Goal: Task Accomplishment & Management: Use online tool/utility

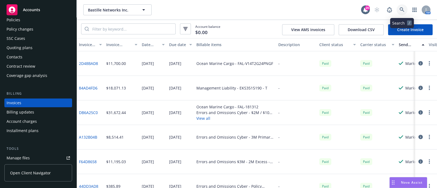
click at [402, 9] on icon at bounding box center [402, 9] width 5 height 5
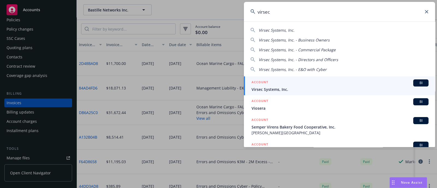
type input "virsec"
click at [291, 90] on span "Virsec Systems, Inc." at bounding box center [340, 90] width 177 height 6
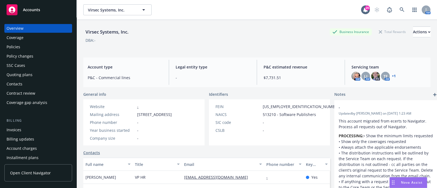
click at [47, 43] on div "Policies" at bounding box center [38, 47] width 63 height 9
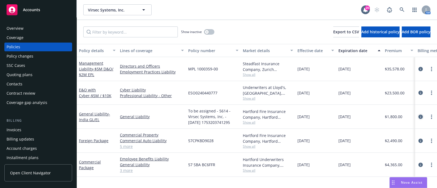
click at [418, 117] on link "circleInformation" at bounding box center [421, 117] width 7 height 7
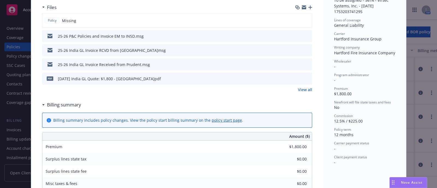
scroll to position [149, 0]
click at [303, 88] on link "View all" at bounding box center [305, 89] width 14 height 6
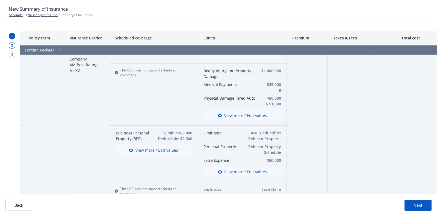
scroll to position [514, 87]
click at [218, 170] on icon "button" at bounding box center [220, 171] width 4 height 3
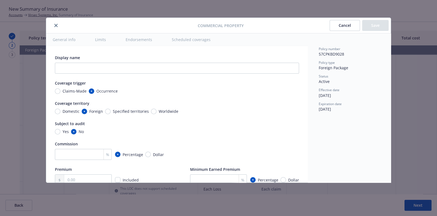
scroll to position [152, 0]
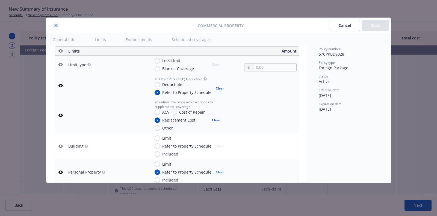
click at [343, 26] on button "Cancel" at bounding box center [345, 25] width 30 height 11
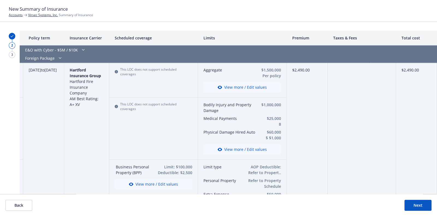
scroll to position [477, 87]
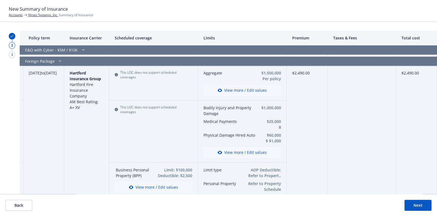
click at [227, 91] on button "View more / Edit values" at bounding box center [243, 90] width 78 height 11
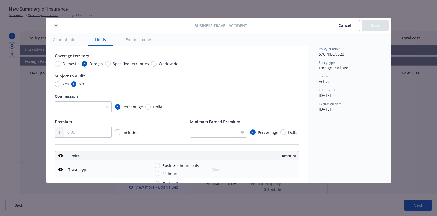
scroll to position [44, 0]
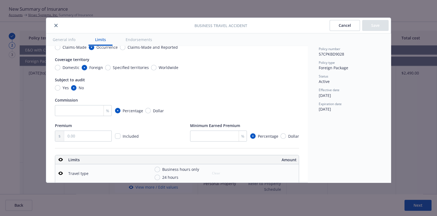
type textarea "x"
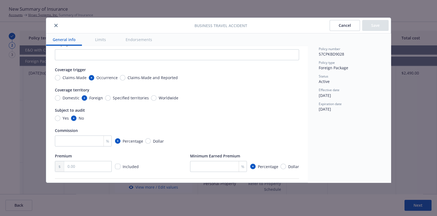
scroll to position [25, 0]
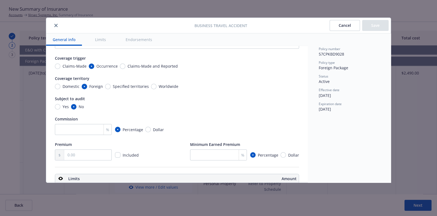
click at [331, 28] on button "Cancel" at bounding box center [345, 25] width 30 height 11
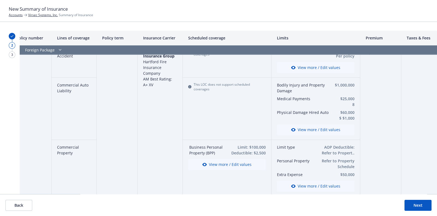
scroll to position [512, 9]
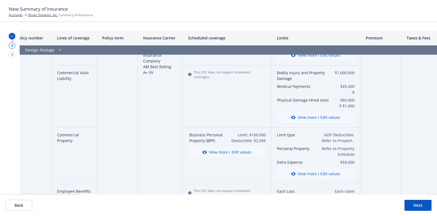
click at [300, 112] on button "View more / Edit values" at bounding box center [316, 117] width 78 height 11
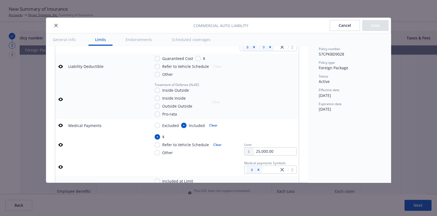
scroll to position [268, 0]
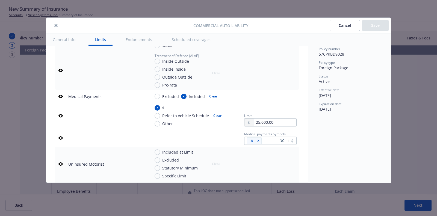
click at [193, 118] on span "Refer to Vehicle Schedule" at bounding box center [185, 116] width 47 height 6
click at [160, 118] on input "Refer to Vehicle Schedule" at bounding box center [157, 115] width 5 height 5
radio input "true"
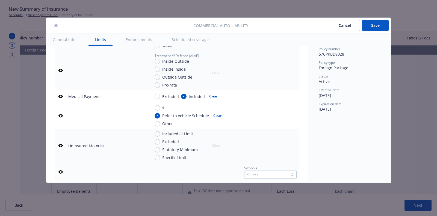
click at [340, 24] on button "Cancel" at bounding box center [345, 25] width 30 height 11
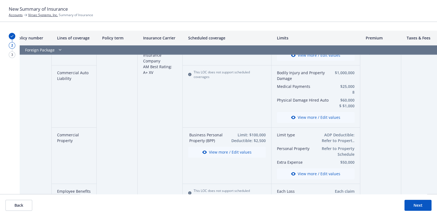
click at [307, 121] on button "View more / Edit values" at bounding box center [316, 117] width 78 height 11
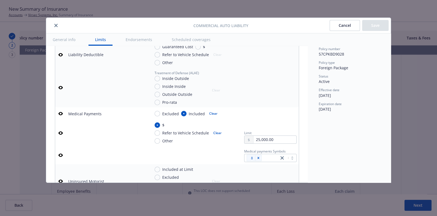
scroll to position [254, 0]
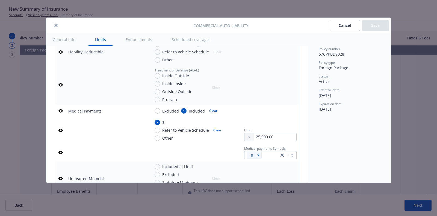
click at [62, 154] on icon "button" at bounding box center [61, 152] width 4 height 3
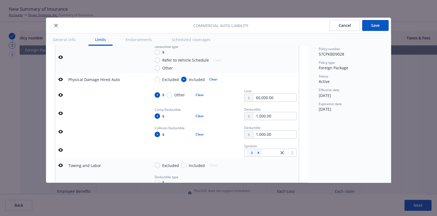
scroll to position [589, 0]
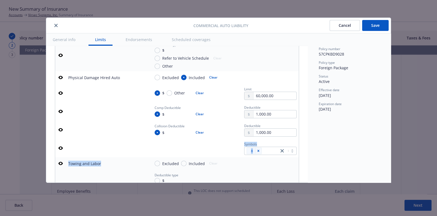
drag, startPoint x: 106, startPoint y: 164, endPoint x: 107, endPoint y: 149, distance: 15.3
click at [107, 149] on tbody "Coverage form Primary Excess DIC / DIL Clear Bodily Injury and Property Damage …" at bounding box center [177, 29] width 244 height 823
click at [111, 151] on div at bounding box center [107, 148] width 78 height 6
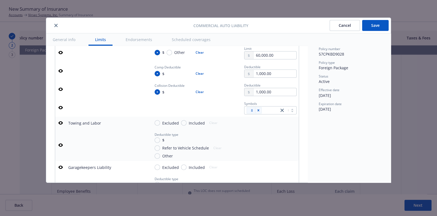
click at [63, 114] on td at bounding box center [60, 107] width 11 height 18
click at [62, 111] on button "button" at bounding box center [60, 107] width 7 height 7
click at [385, 28] on button "Save" at bounding box center [376, 25] width 27 height 11
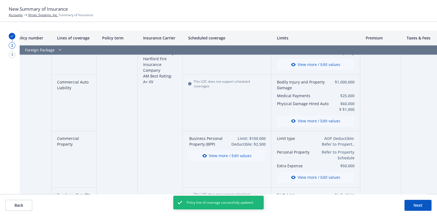
scroll to position [502, 9]
click at [303, 116] on button "View more / Edit values" at bounding box center [316, 121] width 78 height 11
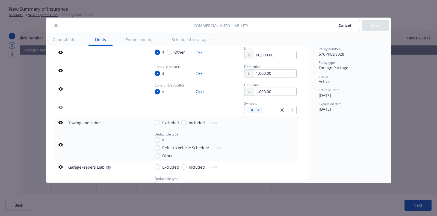
scroll to position [638, 0]
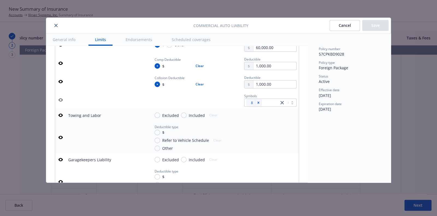
click at [352, 27] on button "Cancel" at bounding box center [345, 25] width 30 height 11
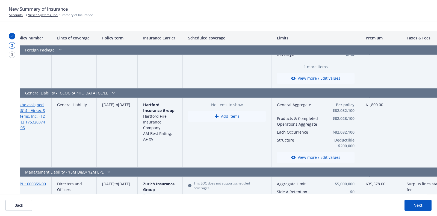
scroll to position [891, 0]
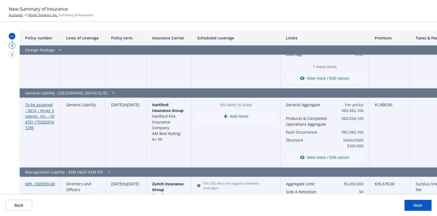
click at [314, 156] on button "View more / Edit values" at bounding box center [325, 157] width 78 height 11
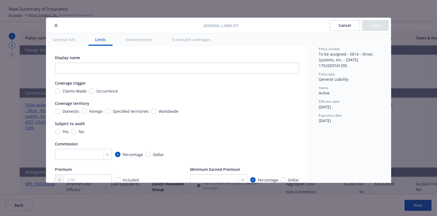
scroll to position [152, 0]
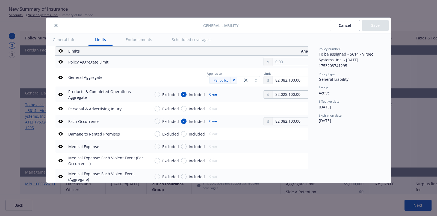
click at [61, 93] on icon "button" at bounding box center [61, 94] width 4 height 3
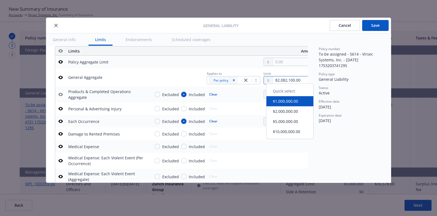
click at [285, 78] on input "82,082,100.00" at bounding box center [294, 80] width 43 height 8
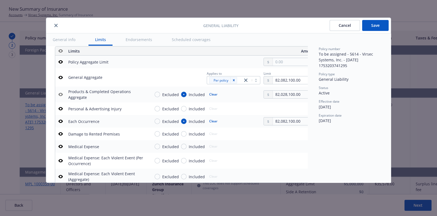
type input "1,000,000.00"
click at [286, 104] on button "$1,000,000.00" at bounding box center [290, 103] width 47 height 10
click at [283, 125] on td "Excluded Included Clear 82,082,100.00" at bounding box center [233, 121] width 170 height 13
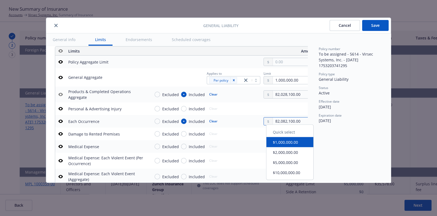
click at [282, 122] on input "82,082,100.00" at bounding box center [294, 121] width 43 height 8
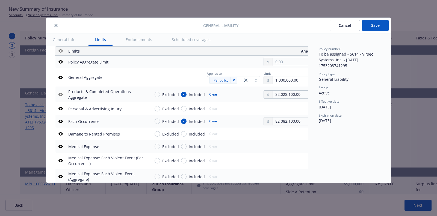
type input "1,000,000.00"
click at [286, 141] on button "$1,000,000.00" at bounding box center [290, 143] width 47 height 10
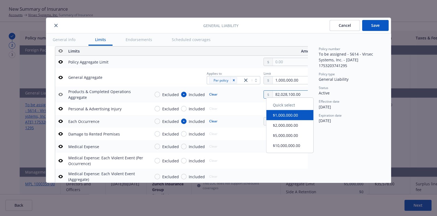
click at [290, 93] on input "82,028,100.00" at bounding box center [294, 94] width 43 height 8
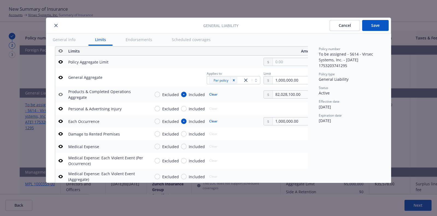
type input "1,000,000.00"
click at [287, 117] on button "$1,000,000.00" at bounding box center [290, 117] width 47 height 10
click at [376, 22] on button "Save" at bounding box center [376, 25] width 27 height 11
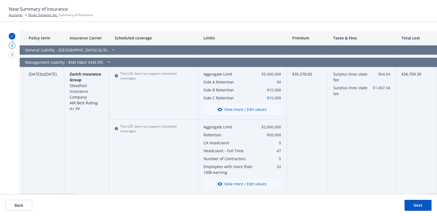
scroll to position [984, 0]
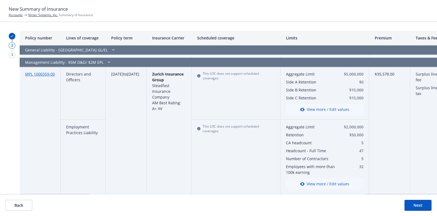
click at [319, 105] on button "View more / Edit values" at bounding box center [325, 109] width 78 height 11
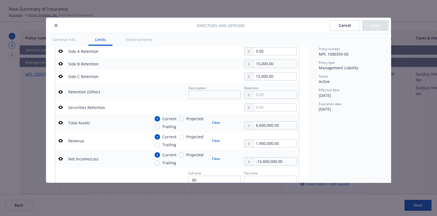
scroll to position [201, 0]
click at [56, 25] on icon "close" at bounding box center [55, 25] width 3 height 3
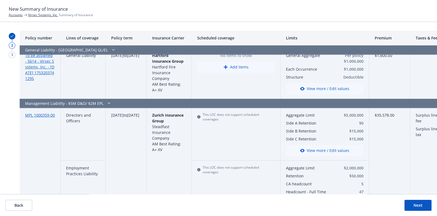
scroll to position [984, 0]
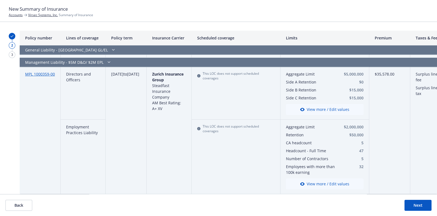
click at [324, 179] on button "View more / Edit values" at bounding box center [325, 183] width 78 height 11
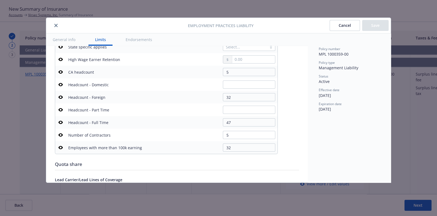
scroll to position [287, 0]
click at [61, 72] on icon "button" at bounding box center [61, 72] width 4 height 3
click at [60, 96] on icon "button" at bounding box center [61, 97] width 4 height 4
click at [63, 121] on button "button" at bounding box center [60, 122] width 7 height 7
click at [63, 133] on icon "button" at bounding box center [61, 135] width 4 height 4
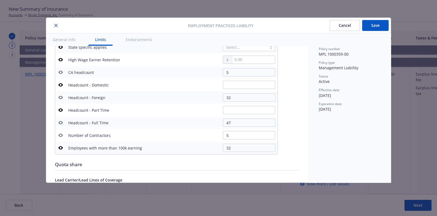
click at [63, 145] on icon "button" at bounding box center [61, 147] width 4 height 4
click at [376, 21] on button "Save" at bounding box center [376, 25] width 27 height 11
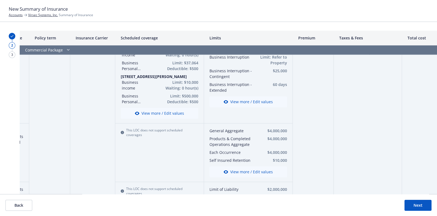
scroll to position [40, 77]
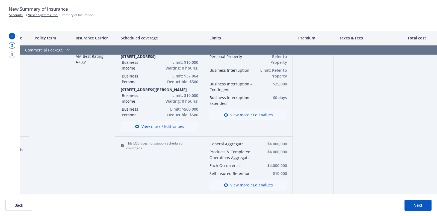
click at [413, 203] on button "Next" at bounding box center [418, 205] width 27 height 11
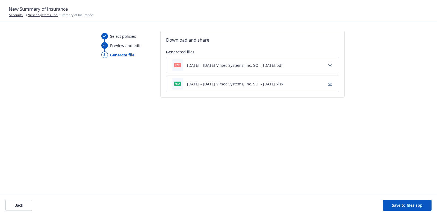
click at [264, 63] on button "[DATE] - [DATE] Virsec Systems, Inc. SOI - [DATE].pdf" at bounding box center [235, 65] width 96 height 6
